Goal: Check status

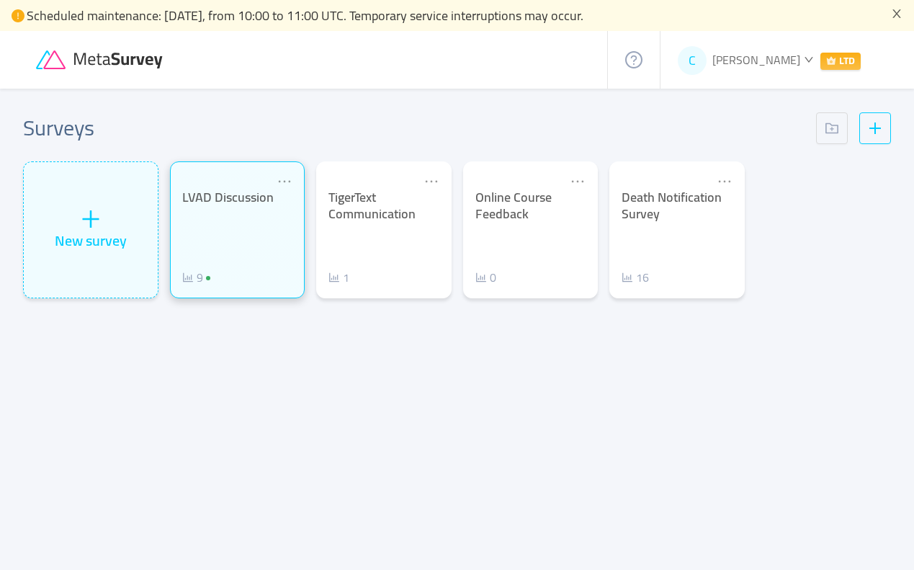
click at [250, 220] on div "LVAD Discussion 9" at bounding box center [237, 237] width 111 height 97
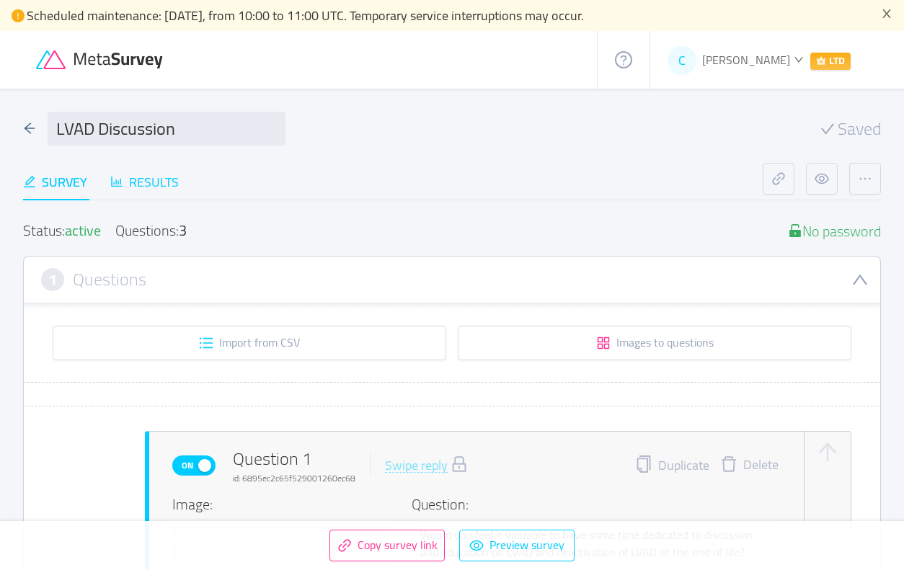
click at [153, 177] on div "Results" at bounding box center [144, 181] width 68 height 19
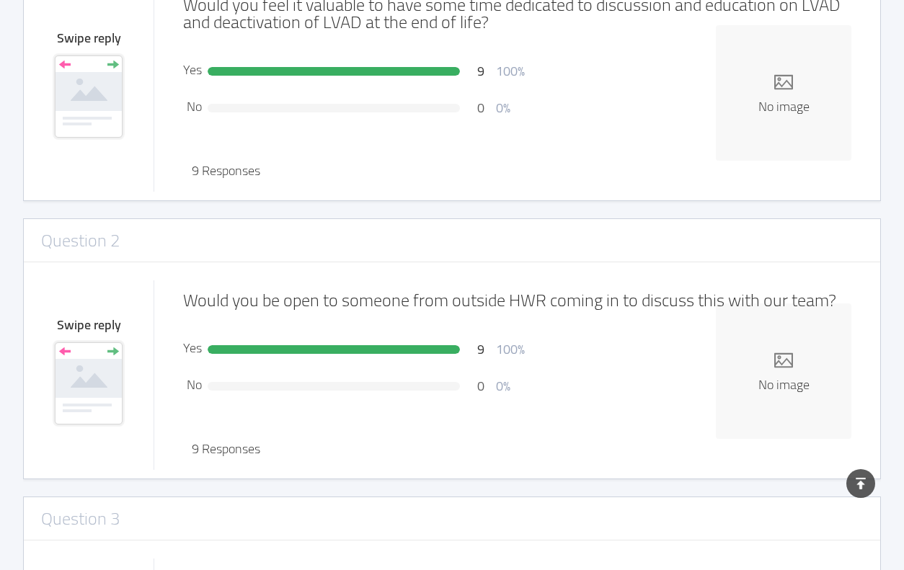
scroll to position [171, 0]
